Goal: Information Seeking & Learning: Learn about a topic

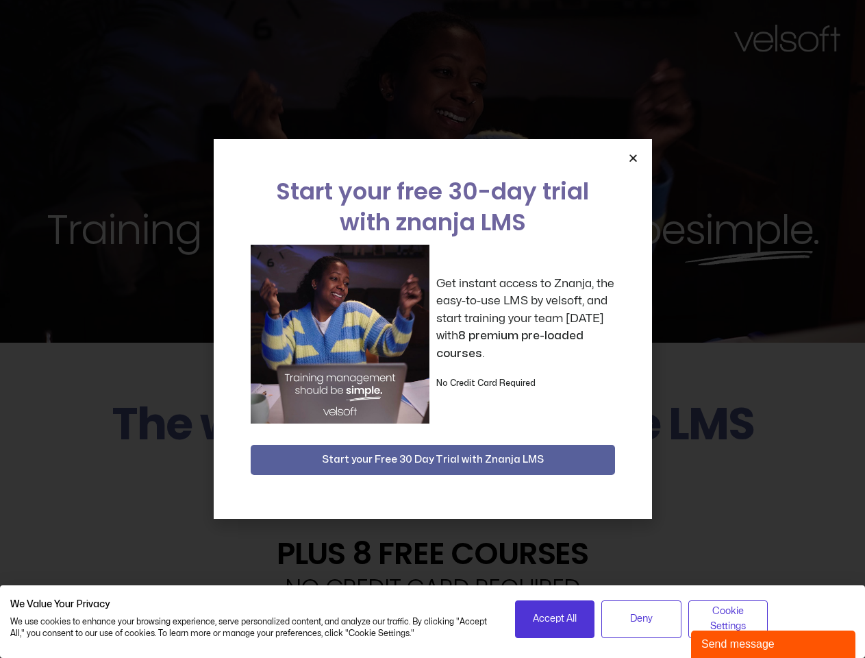
click at [432, 329] on div "Get instant access to Znanja, the easy-to-use LMS by velsoft, and start trainin…" at bounding box center [433, 334] width 364 height 179
click at [633, 158] on icon "Close" at bounding box center [633, 158] width 10 height 10
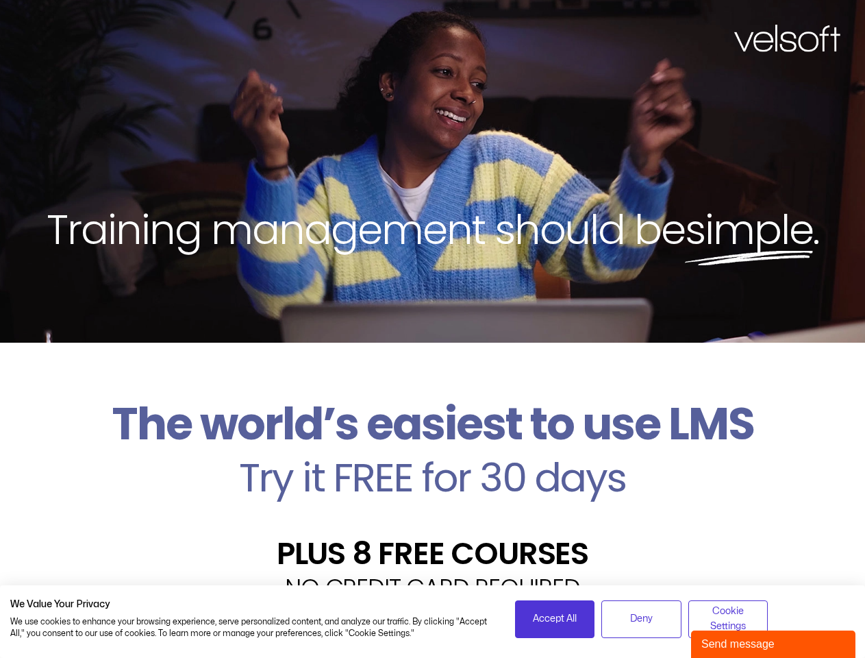
click at [433, 460] on h2 "Try it FREE for 30 days" at bounding box center [432, 478] width 845 height 40
click at [555, 619] on span "Accept All" at bounding box center [555, 618] width 44 height 15
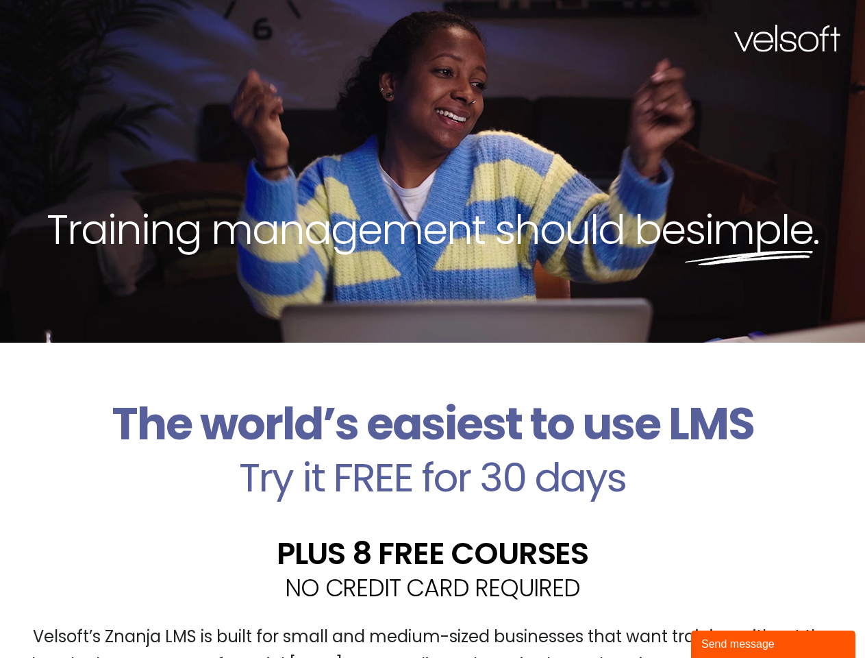
click at [641, 619] on div "Velsoft’s Znanja LMS is built for small and medium-sized businesses that want t…" at bounding box center [432, 656] width 845 height 100
click at [728, 619] on div "Velsoft’s Znanja LMS is built for small and medium-sized businesses that want t…" at bounding box center [432, 656] width 845 height 100
click at [773, 644] on div "Send message" at bounding box center [773, 644] width 144 height 16
